Goal: Task Accomplishment & Management: Manage account settings

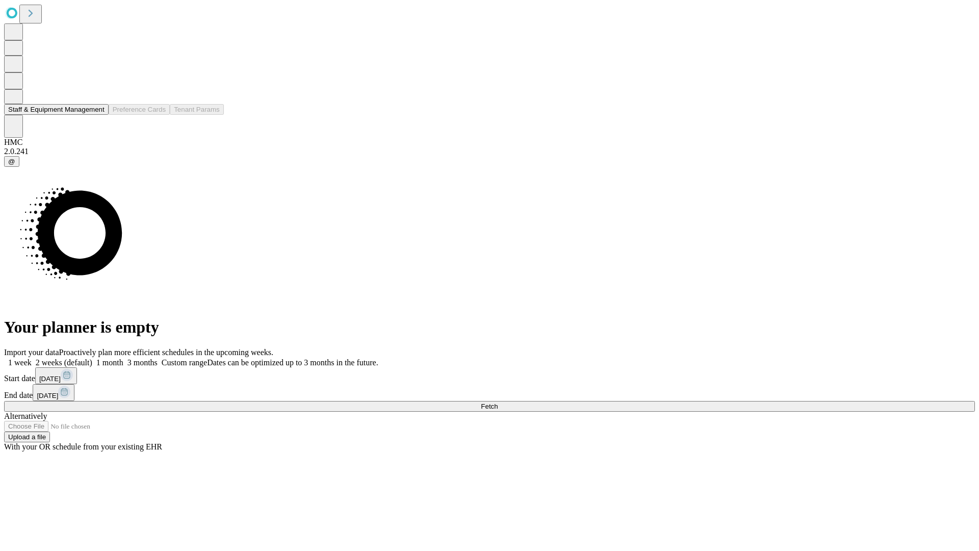
click at [95, 115] on button "Staff & Equipment Management" at bounding box center [56, 109] width 105 height 11
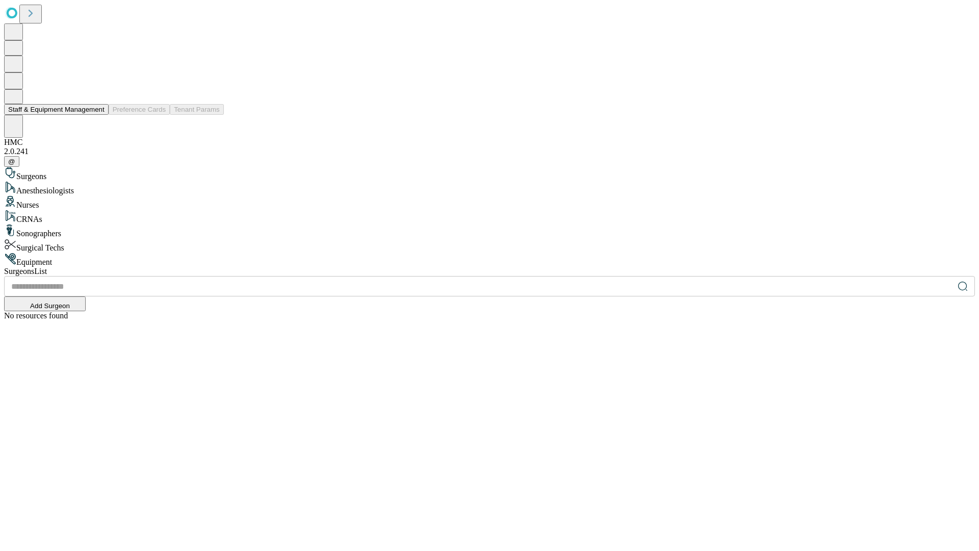
click at [97, 115] on button "Staff & Equipment Management" at bounding box center [56, 109] width 105 height 11
